Goal: Transaction & Acquisition: Purchase product/service

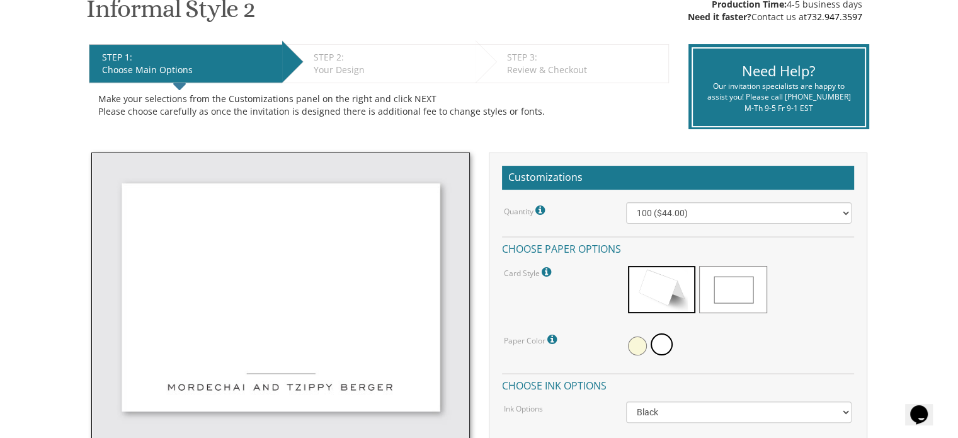
scroll to position [343, 0]
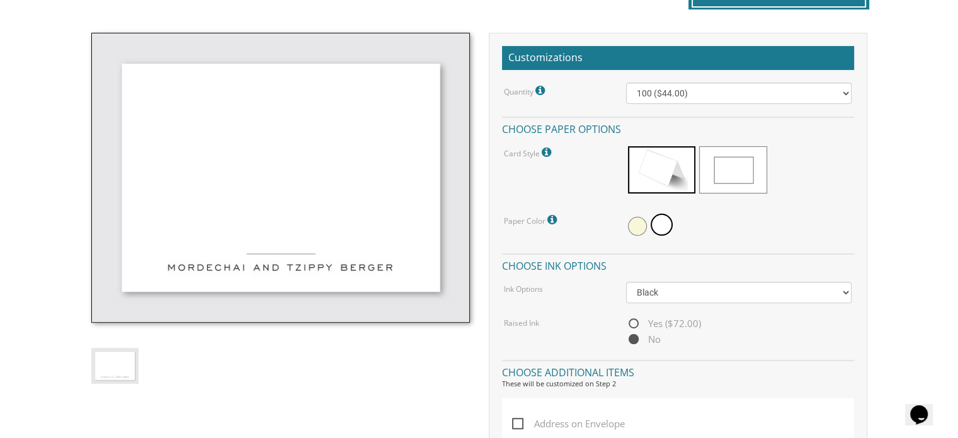
click at [741, 185] on span at bounding box center [732, 169] width 67 height 47
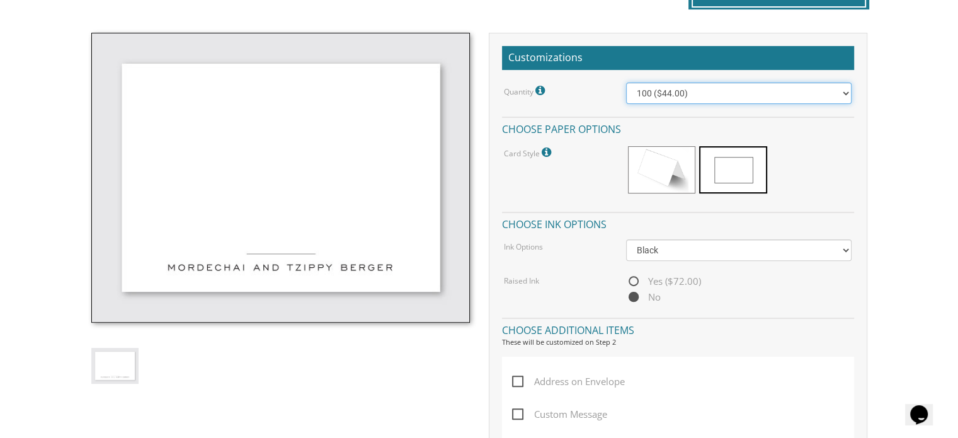
click at [690, 93] on select "100 ($44.00) 200 ($63.00) 300 ($82.00) 400 ($101.00) 500 ($120.00) 600 ($139.00…" at bounding box center [738, 93] width 225 height 21
select select "400"
click at [626, 83] on select "100 ($44.00) 200 ($63.00) 300 ($82.00) 400 ($101.00) 500 ($120.00) 600 ($139.00…" at bounding box center [738, 93] width 225 height 21
click at [672, 276] on span "Yes ($72.00)" at bounding box center [663, 281] width 75 height 16
click at [634, 278] on input "Yes ($72.00)" at bounding box center [630, 282] width 8 height 8
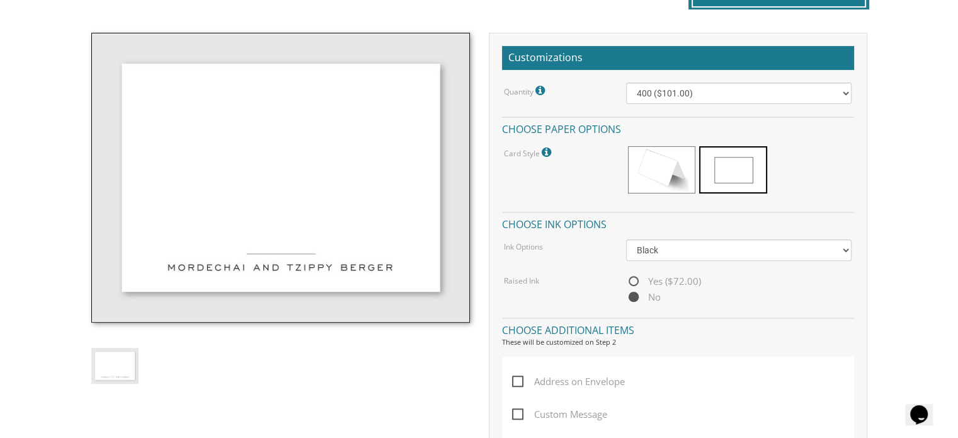
radio input "true"
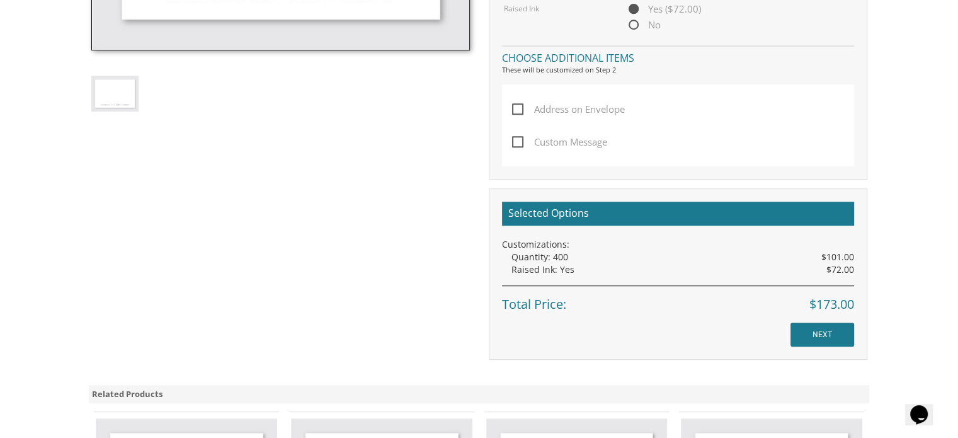
scroll to position [618, 0]
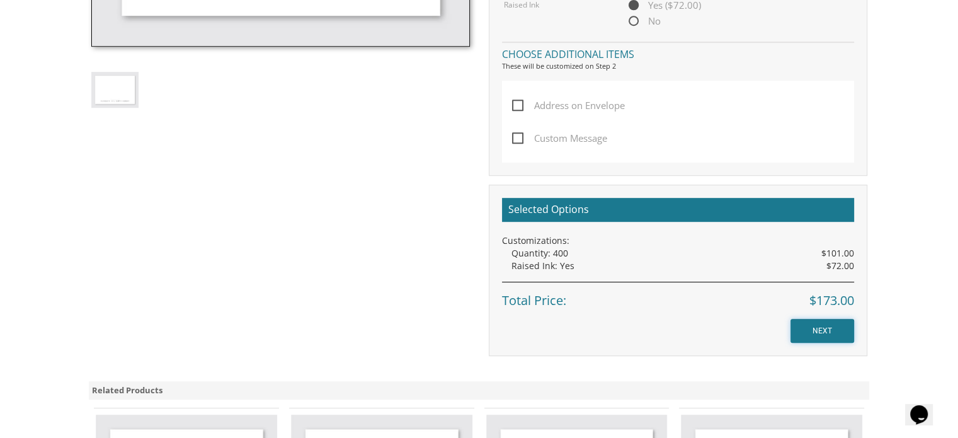
click at [807, 334] on input "NEXT" at bounding box center [822, 331] width 64 height 24
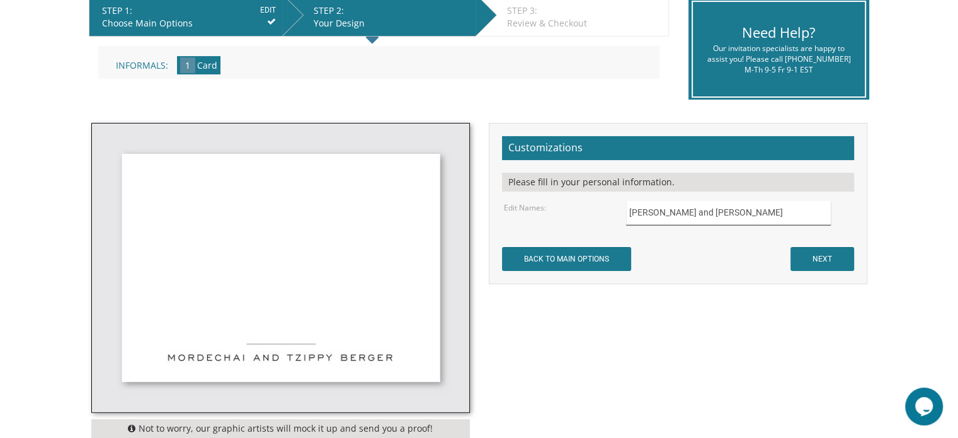
drag, startPoint x: 671, startPoint y: 215, endPoint x: 597, endPoint y: 213, distance: 74.4
click at [597, 213] on div "Edit Names: Mordechai and Tzippy Berger" at bounding box center [677, 213] width 367 height 25
drag, startPoint x: 734, startPoint y: 216, endPoint x: 661, endPoint y: 207, distance: 73.6
click at [661, 207] on input "Avi and Tzippy Berger" at bounding box center [728, 213] width 205 height 25
type input "[PERSON_NAME] and [PERSON_NAME]"
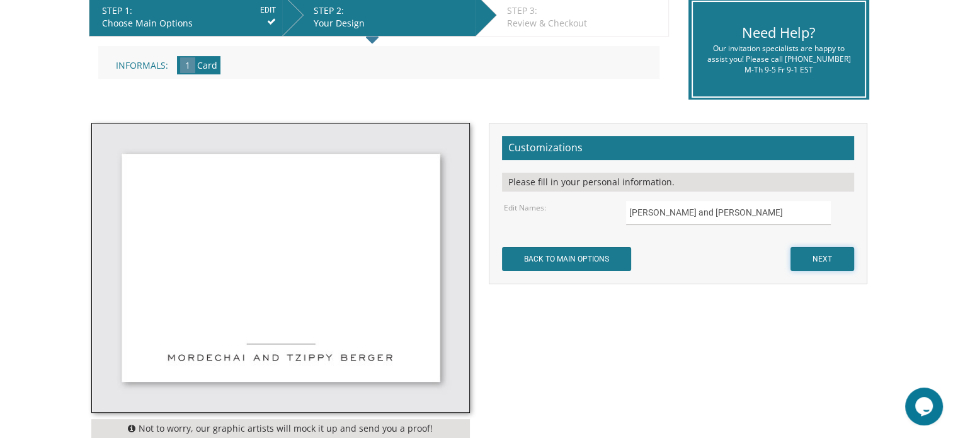
click at [830, 253] on input "NEXT" at bounding box center [822, 259] width 64 height 24
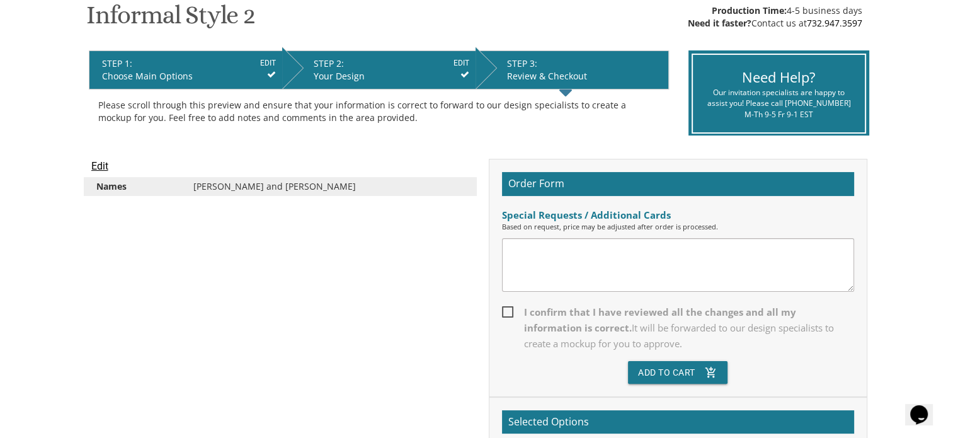
scroll to position [222, 0]
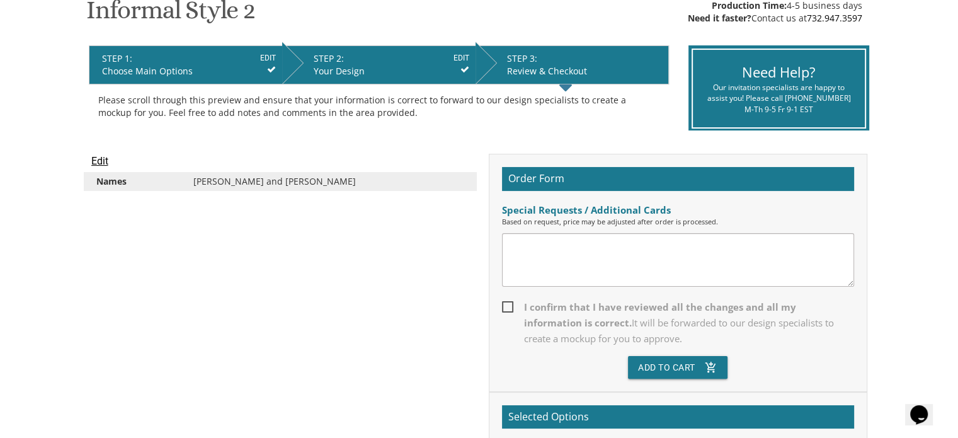
click at [531, 304] on span "I confirm that I have reviewed all the changes and all my information is correc…" at bounding box center [678, 322] width 352 height 47
click at [510, 304] on input "I confirm that I have reviewed all the changes and all my information is correc…" at bounding box center [506, 306] width 8 height 8
checkbox input "true"
click at [660, 368] on button "Add To Cart add_shopping_cart" at bounding box center [678, 367] width 100 height 23
